Goal: Check status: Check status

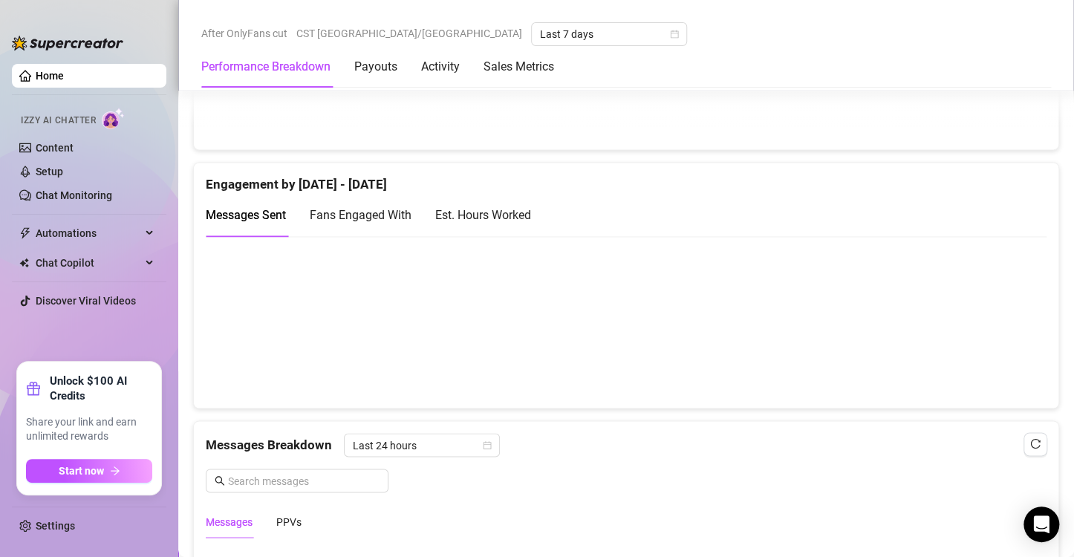
scroll to position [977, 0]
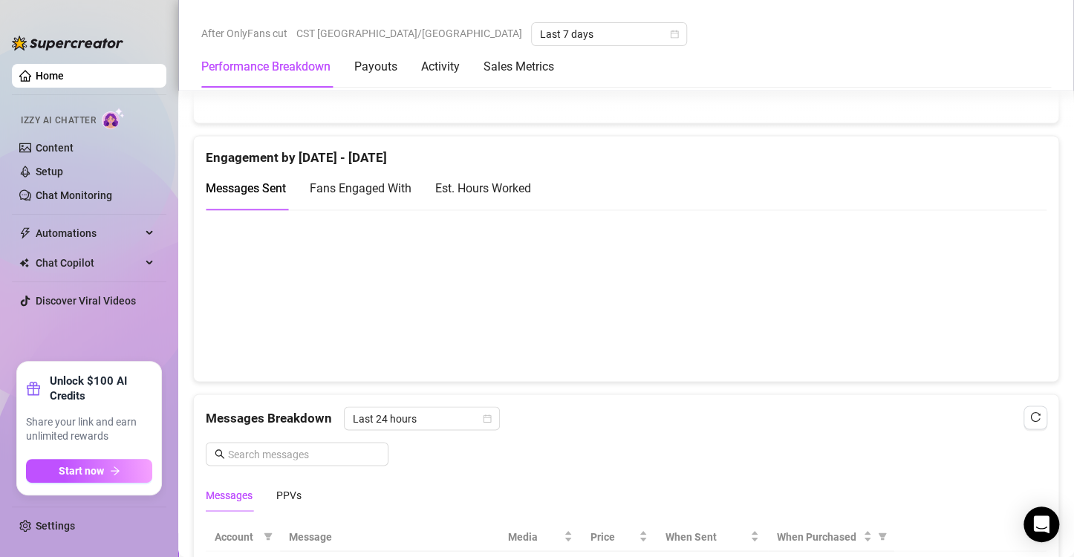
click at [517, 192] on div "Est. Hours Worked" at bounding box center [483, 188] width 96 height 19
